Goal: Task Accomplishment & Management: Manage account settings

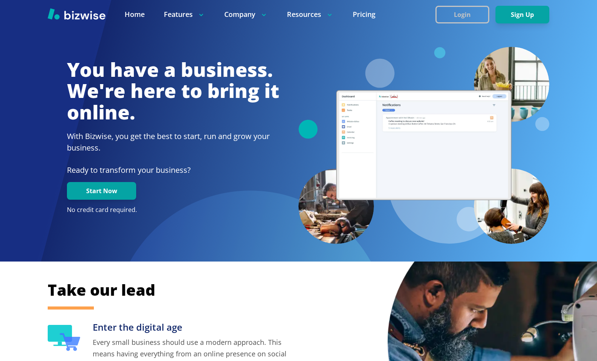
click at [469, 18] on button "Login" at bounding box center [462, 15] width 54 height 18
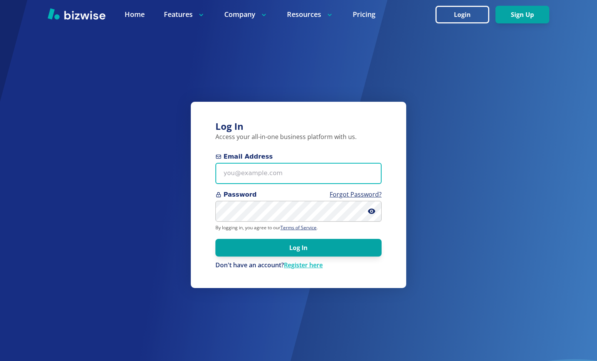
type input "[PERSON_NAME][EMAIL_ADDRESS][DOMAIN_NAME]"
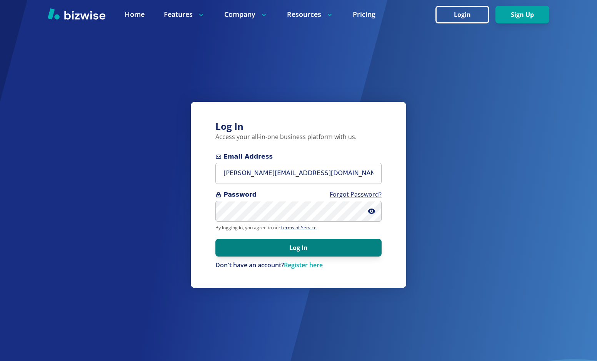
click at [288, 251] on button "Log In" at bounding box center [298, 248] width 166 height 18
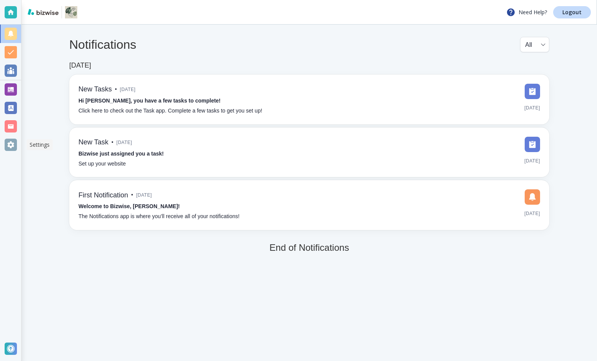
click at [9, 143] on div at bounding box center [11, 145] width 12 height 12
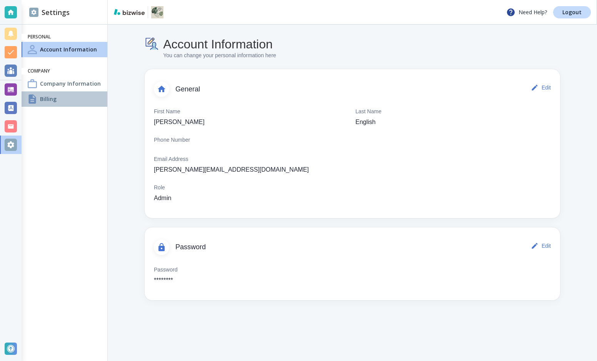
click at [42, 102] on h4 "Billing" at bounding box center [48, 99] width 17 height 8
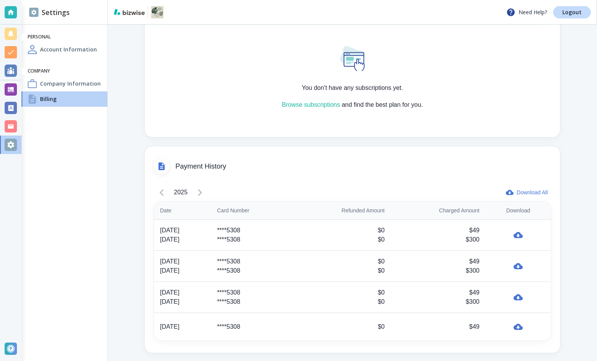
scroll to position [251, 0]
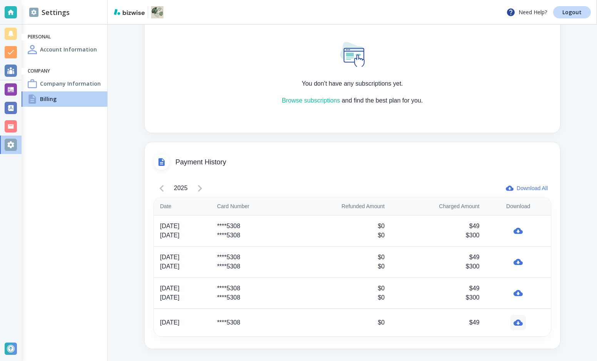
click at [520, 323] on icon "button" at bounding box center [517, 322] width 9 height 9
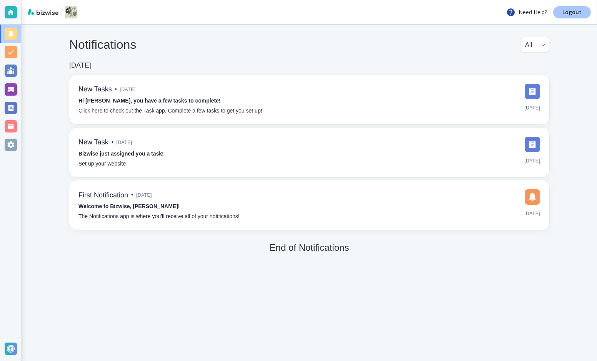
click at [578, 16] on link "Logout" at bounding box center [572, 12] width 38 height 12
